Goal: Information Seeking & Learning: Learn about a topic

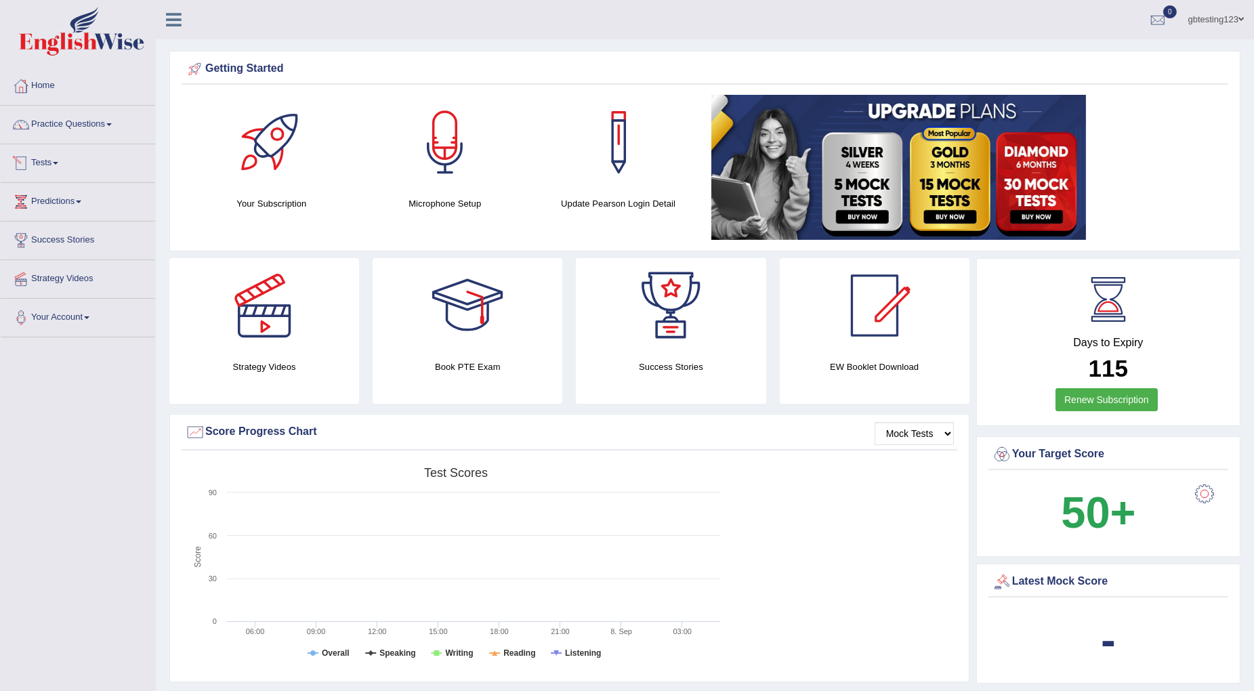
click at [72, 123] on link "Practice Questions" at bounding box center [78, 123] width 154 height 34
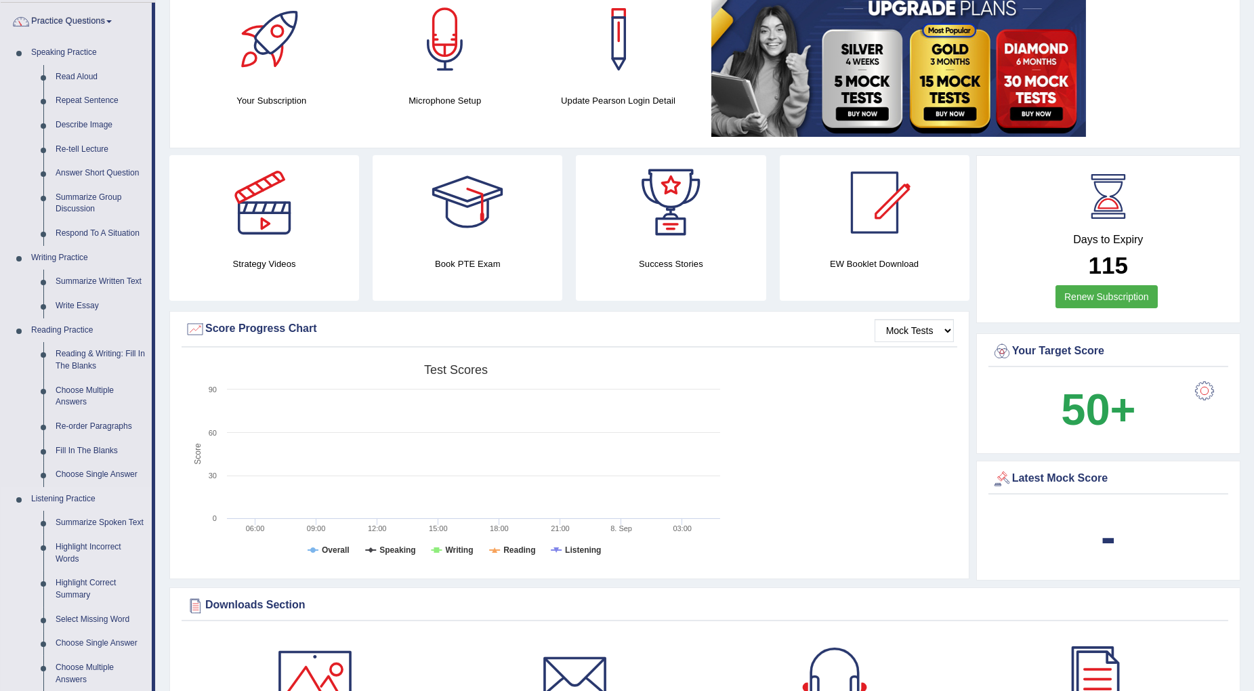
scroll to position [104, 0]
click at [88, 522] on link "Summarize Spoken Text" at bounding box center [100, 522] width 102 height 24
click at [67, 198] on link "Summarize Group Discussion" at bounding box center [100, 203] width 102 height 36
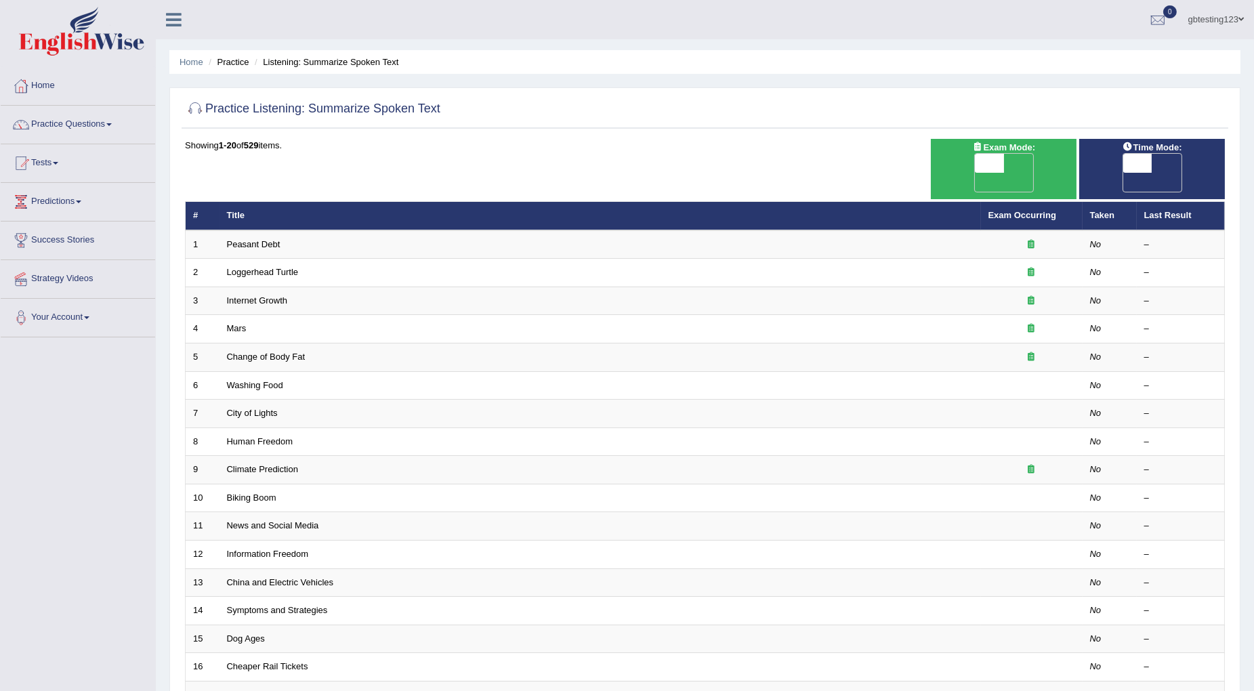
click at [975, 173] on span "OFF" at bounding box center [960, 182] width 29 height 19
checkbox input "true"
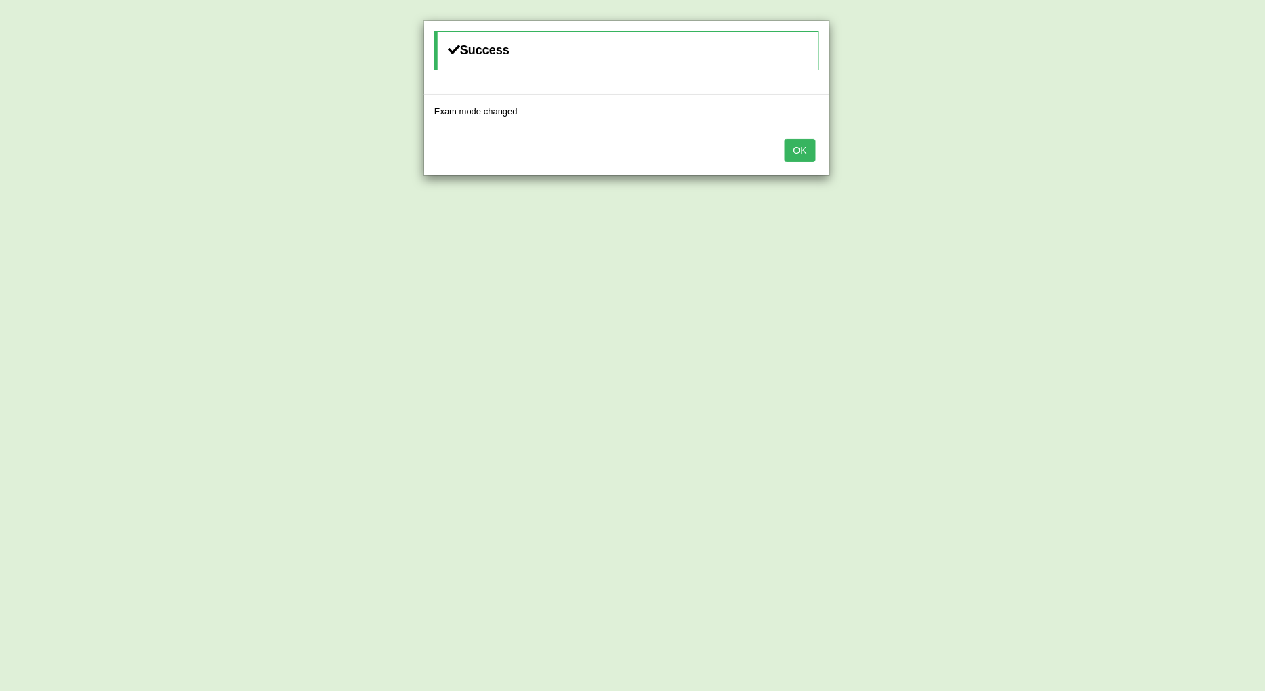
click at [793, 147] on button "OK" at bounding box center [800, 150] width 31 height 23
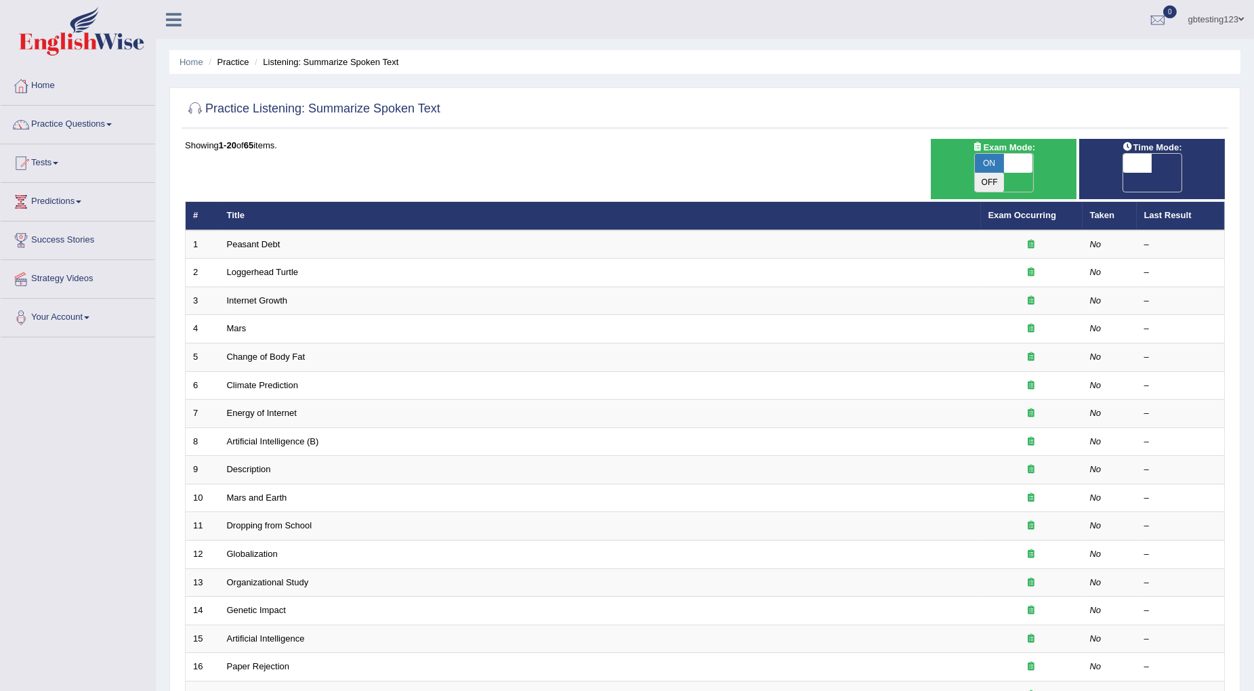
click at [1148, 169] on span at bounding box center [1137, 163] width 29 height 19
checkbox input "true"
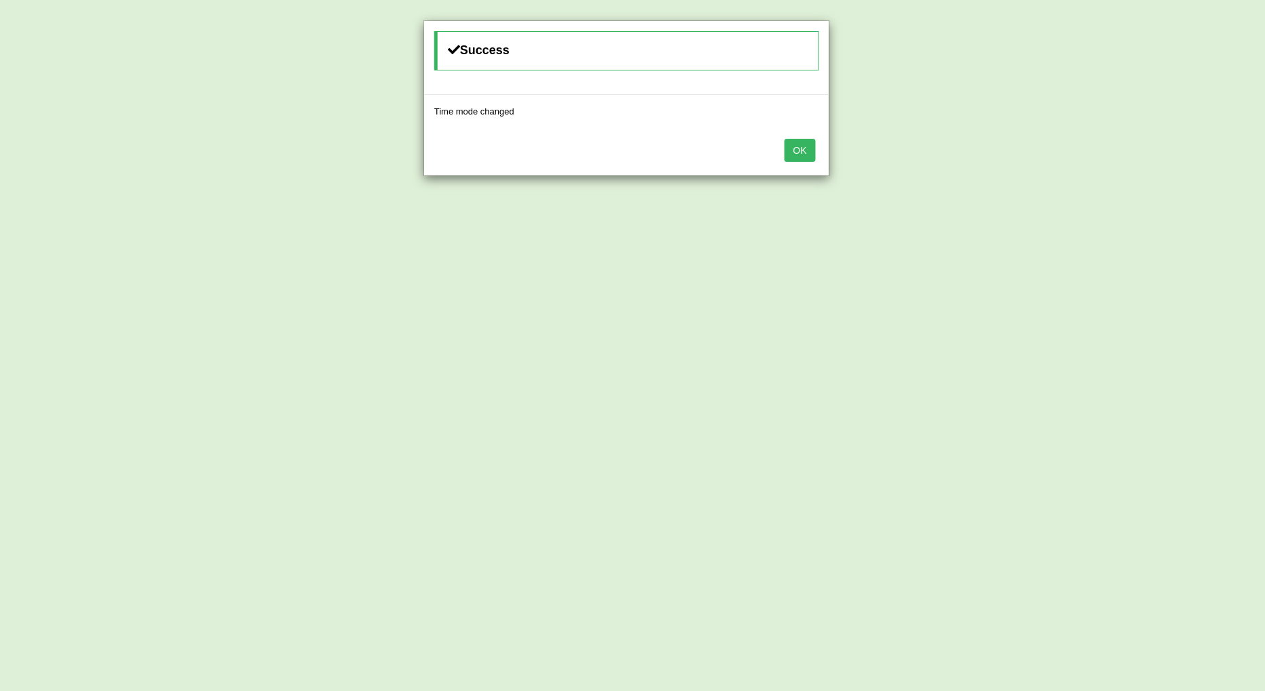
click at [812, 151] on button "OK" at bounding box center [800, 150] width 31 height 23
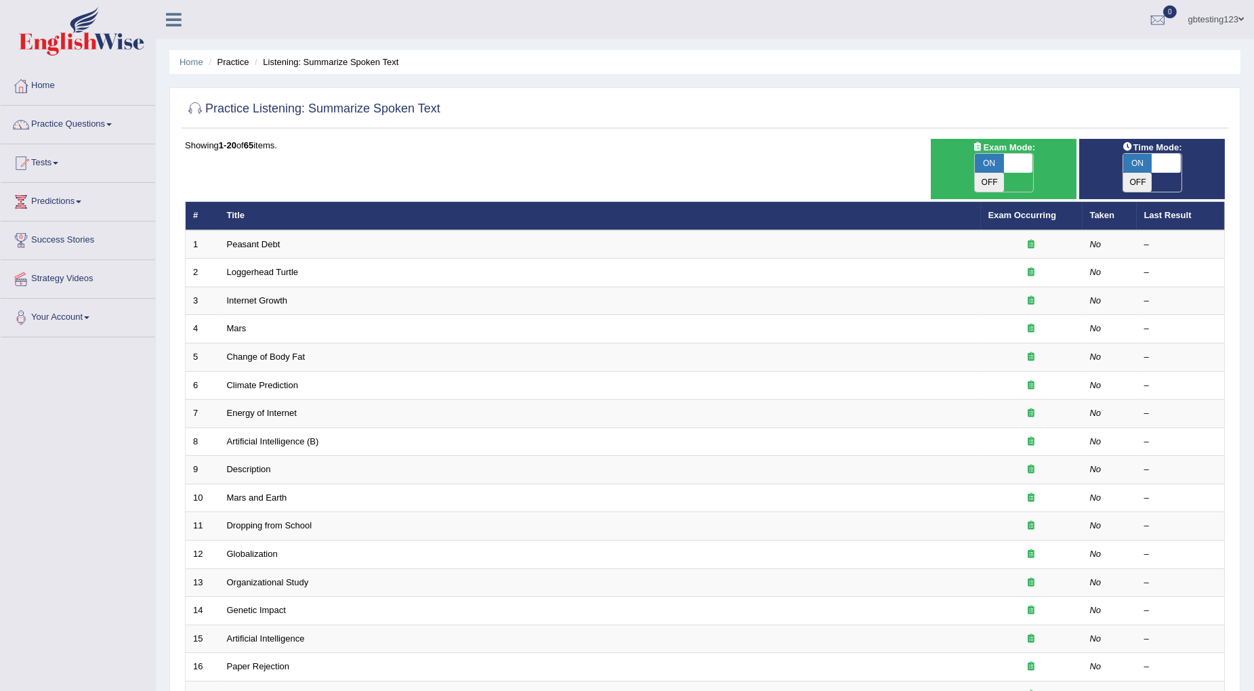
click at [1232, 22] on link "gbtesting123" at bounding box center [1216, 17] width 76 height 35
